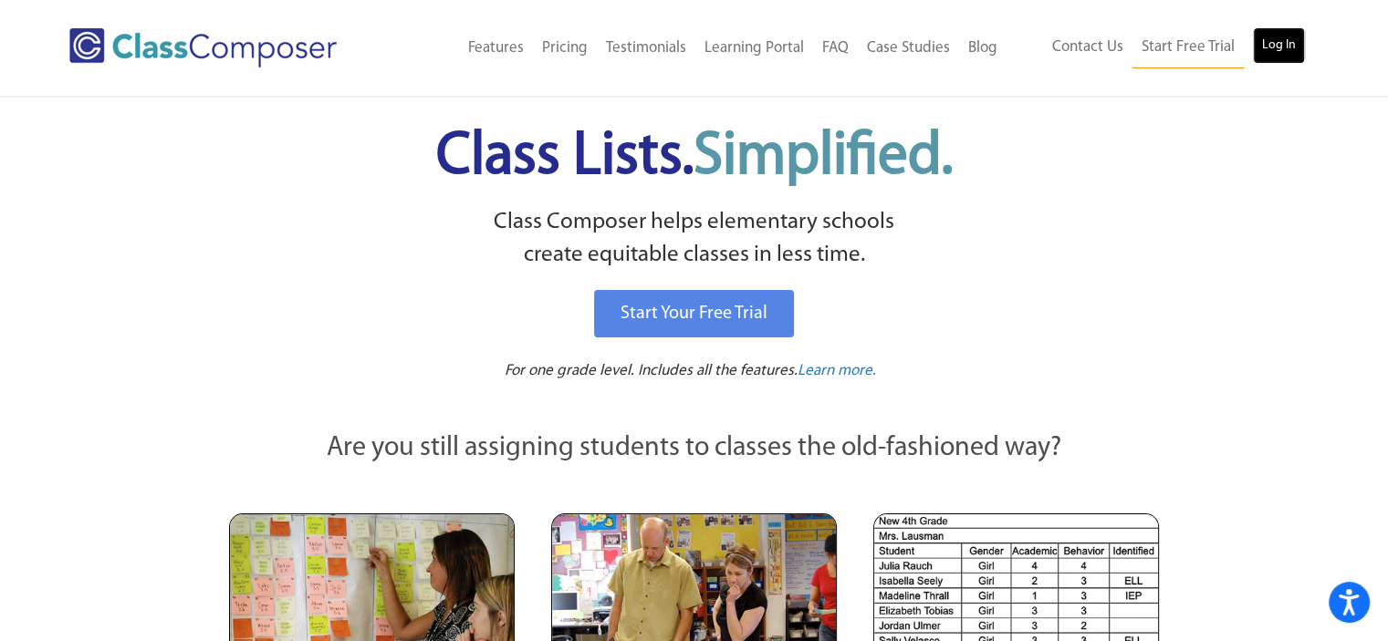
click at [1276, 39] on link "Log In" at bounding box center [1279, 45] width 52 height 36
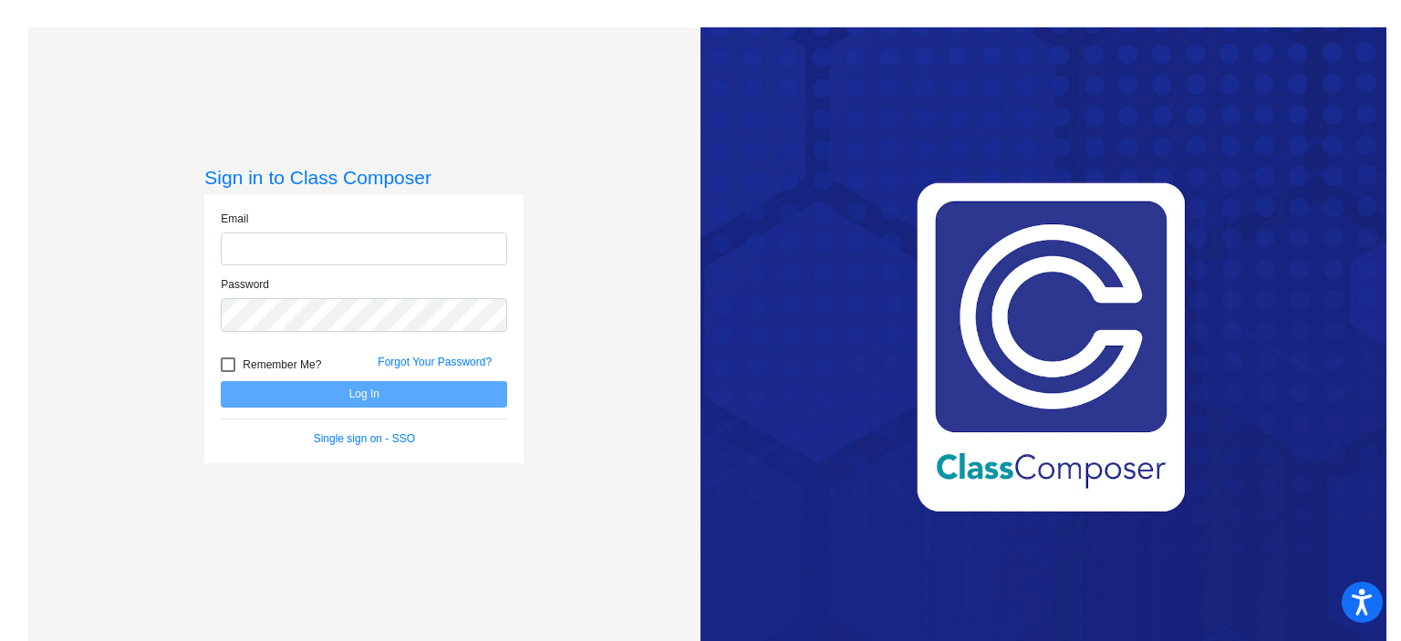
type input "[PERSON_NAME][EMAIL_ADDRESS][DOMAIN_NAME]"
click at [345, 401] on button "Log In" at bounding box center [364, 394] width 287 height 26
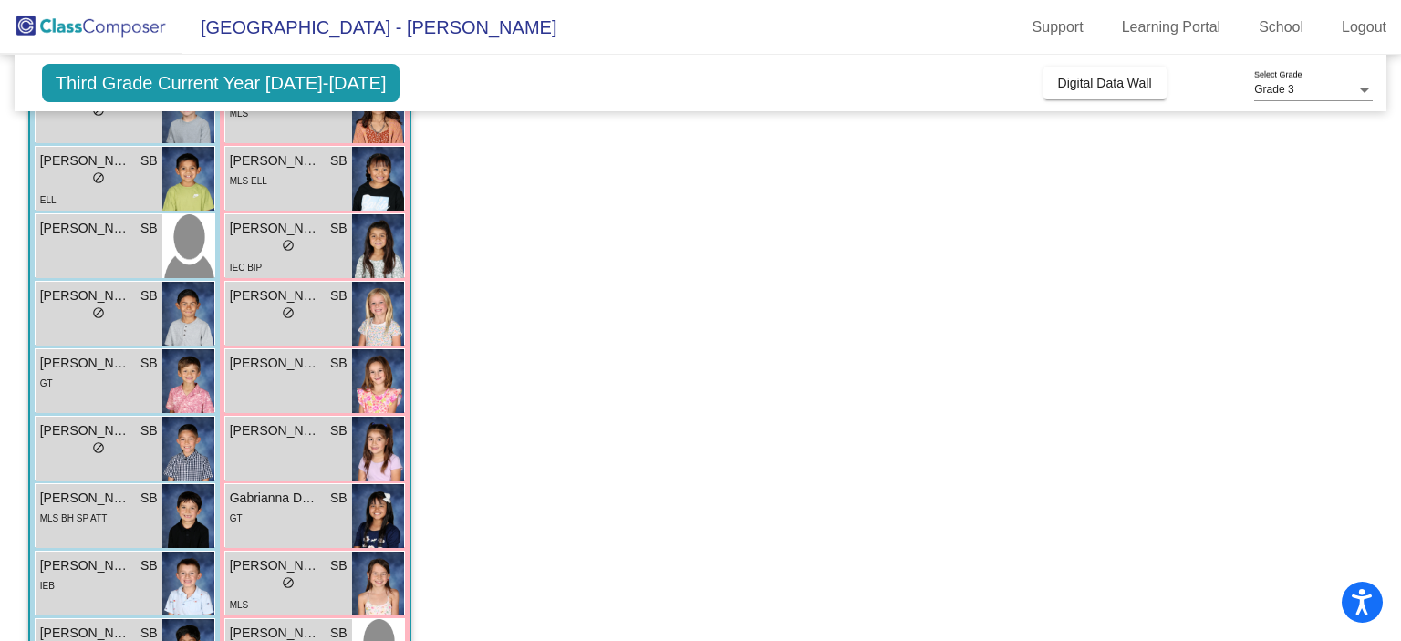
scroll to position [214, 0]
